Goal: Find specific page/section: Find specific page/section

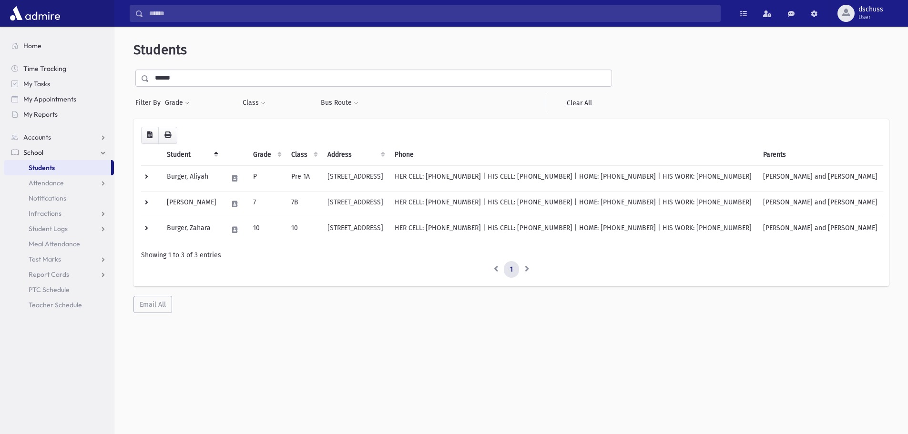
click at [69, 171] on link "Students" at bounding box center [57, 167] width 107 height 15
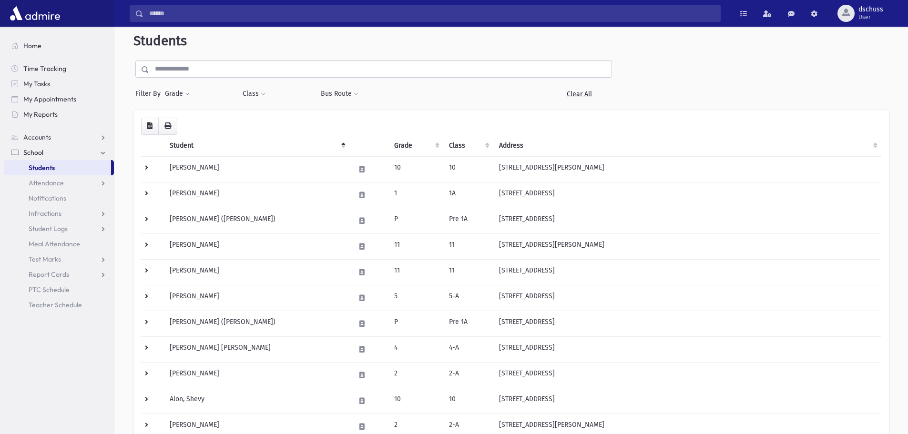
scroll to position [429, 0]
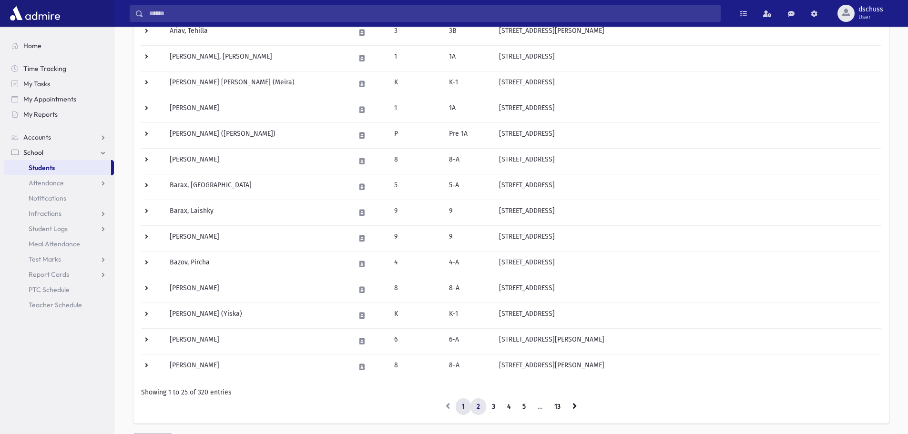
click at [478, 404] on link "2" at bounding box center [479, 407] width 16 height 17
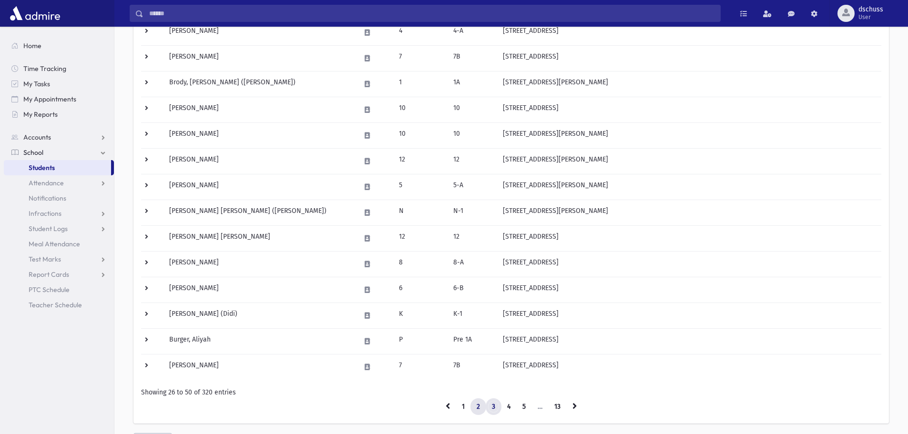
click at [492, 406] on link "3" at bounding box center [494, 407] width 16 height 17
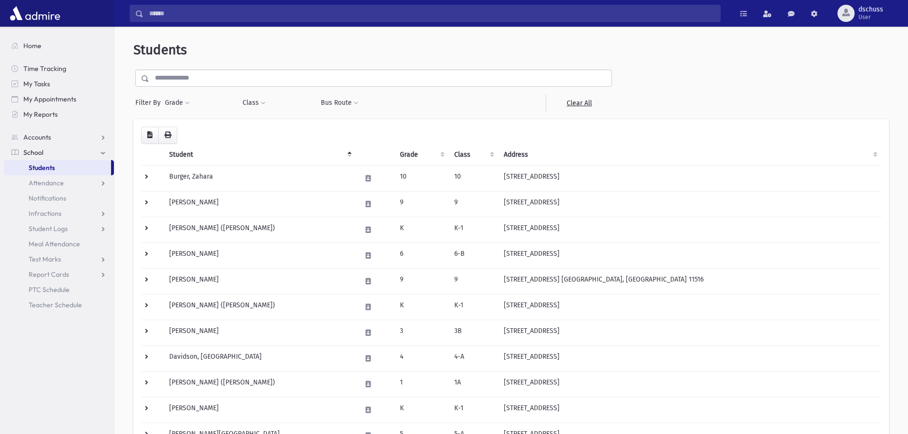
click at [63, 166] on link "Students" at bounding box center [57, 167] width 107 height 15
